Goal: Communication & Community: Answer question/provide support

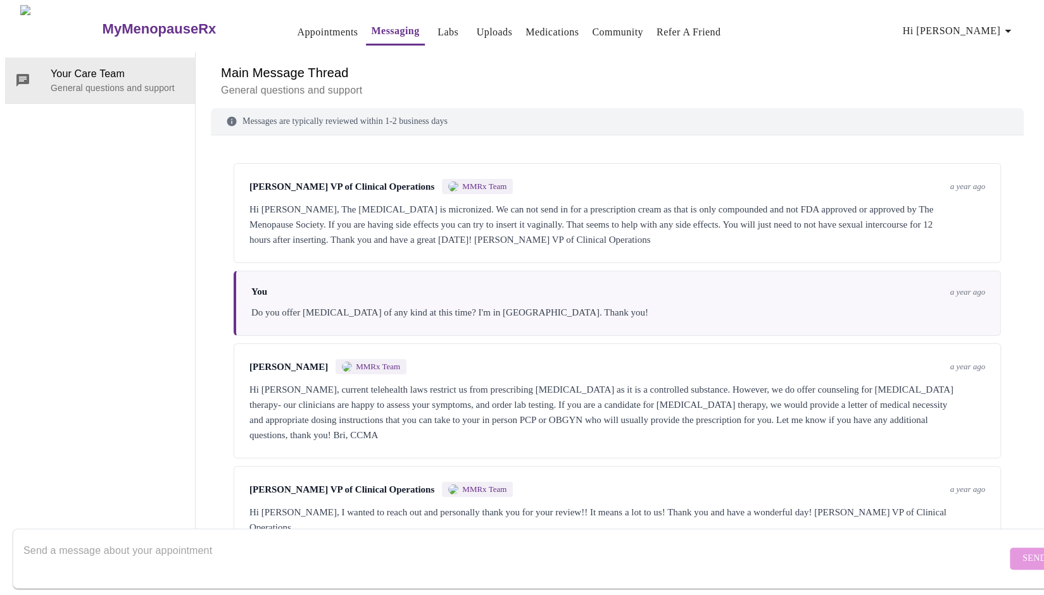
scroll to position [4326, 0]
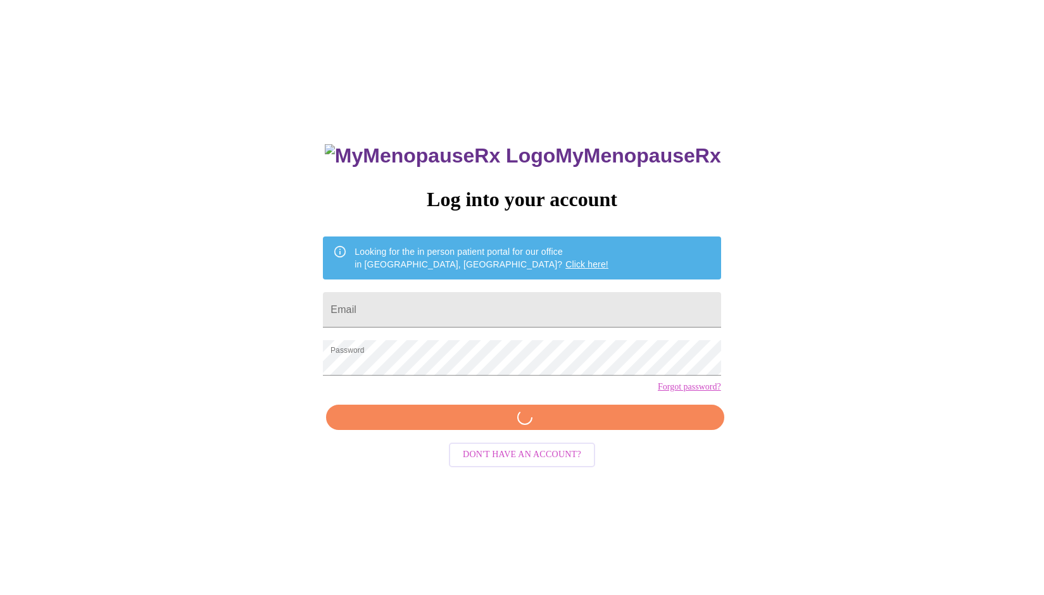
scroll to position [13, 0]
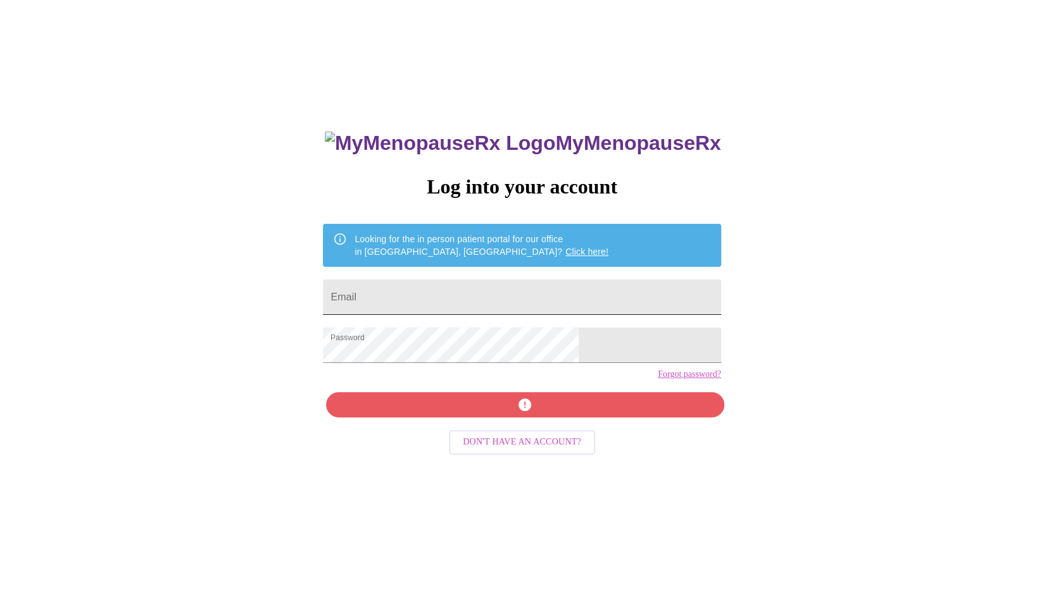
click at [503, 297] on input "Email" at bounding box center [521, 297] width 397 height 35
type input "[EMAIL_ADDRESS][DOMAIN_NAME]"
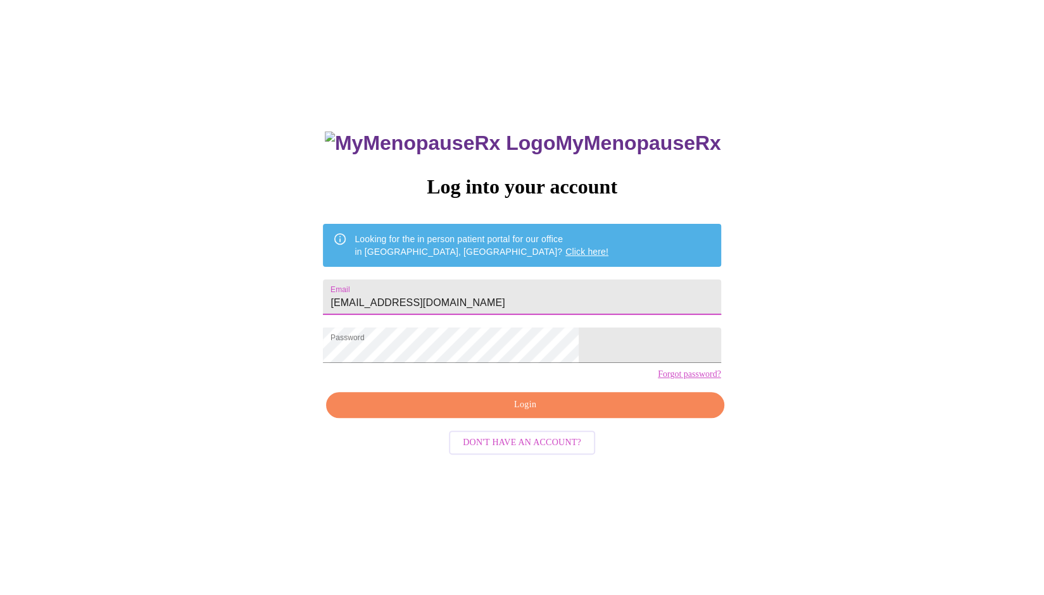
click at [473, 413] on span "Login" at bounding box center [524, 405] width 368 height 16
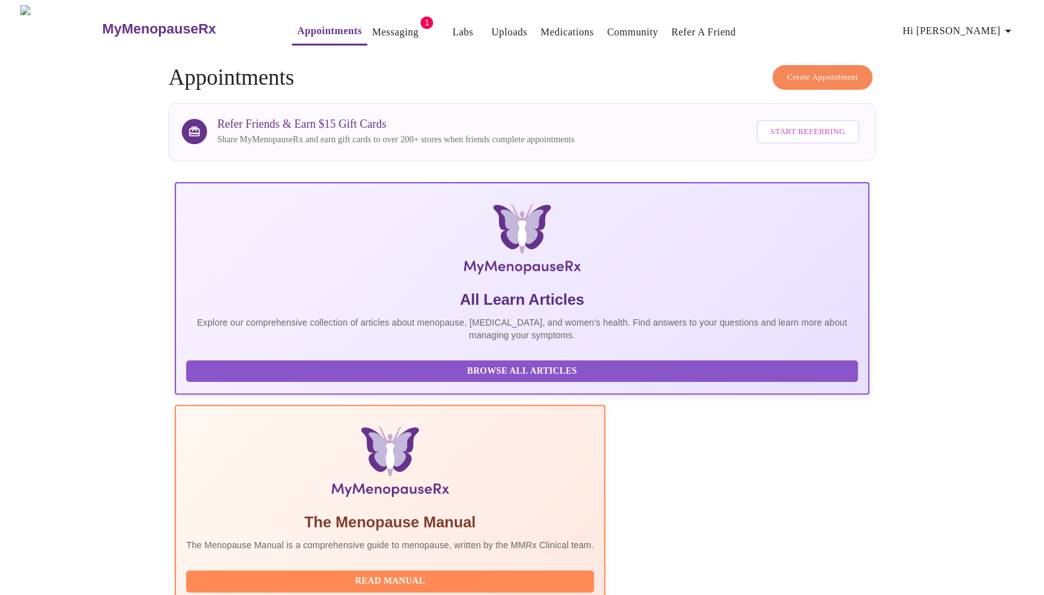
click at [372, 32] on link "Messaging" at bounding box center [395, 32] width 46 height 18
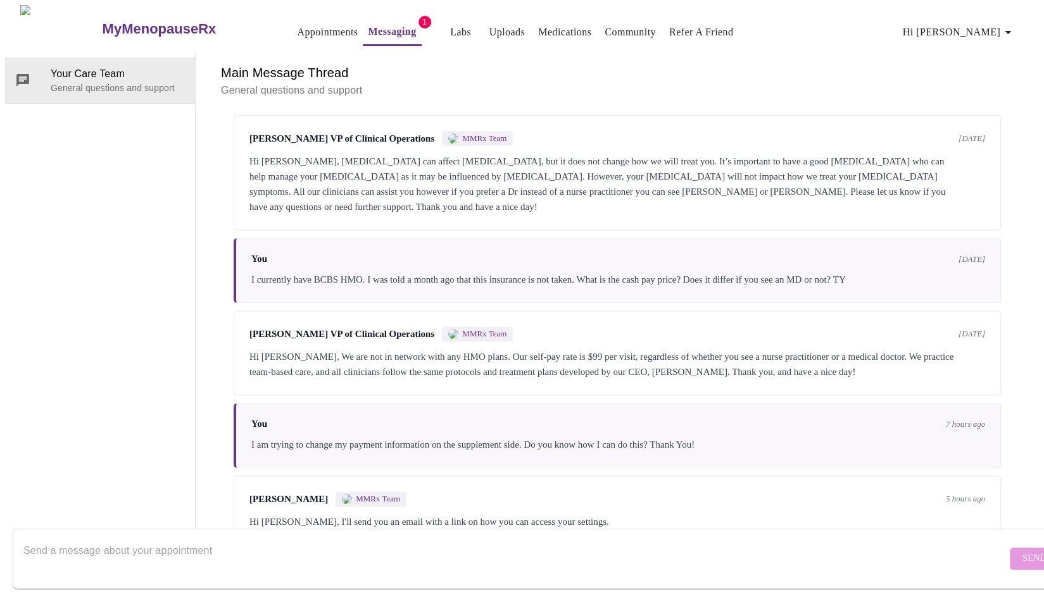
scroll to position [4296, 0]
